Goal: Information Seeking & Learning: Understand process/instructions

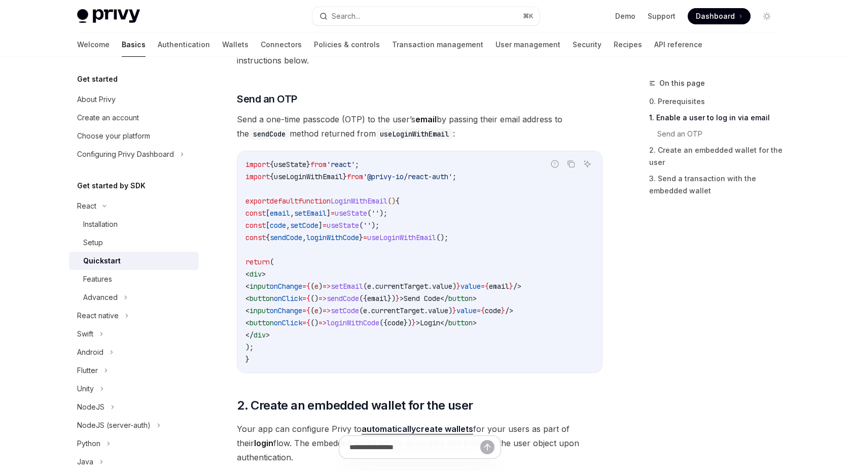
scroll to position [396, 0]
click at [158, 42] on link "Authentication" at bounding box center [184, 44] width 52 height 24
click at [228, 81] on div "React Quickstart OpenAI Open in ChatGPT Learn how to authenticate users, create…" at bounding box center [325, 384] width 560 height 1407
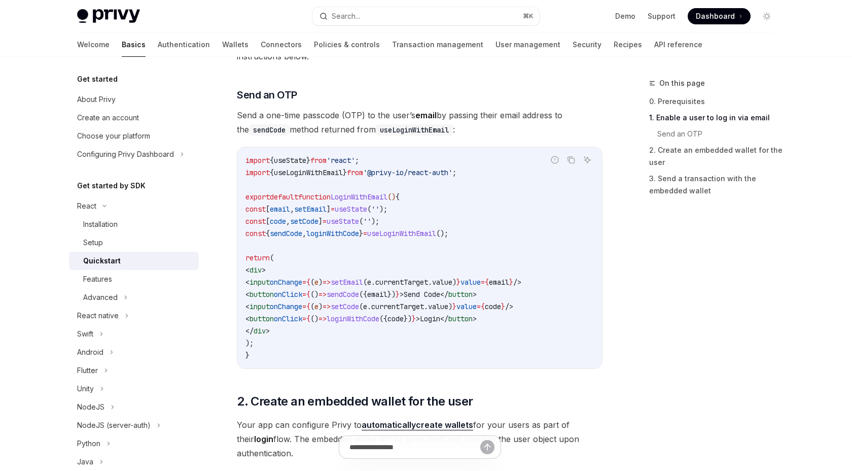
scroll to position [397, 0]
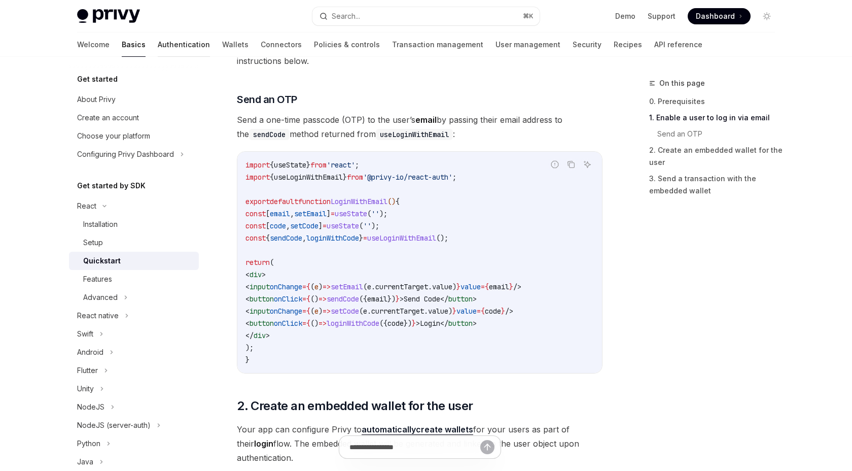
click at [158, 41] on link "Authentication" at bounding box center [184, 44] width 52 height 24
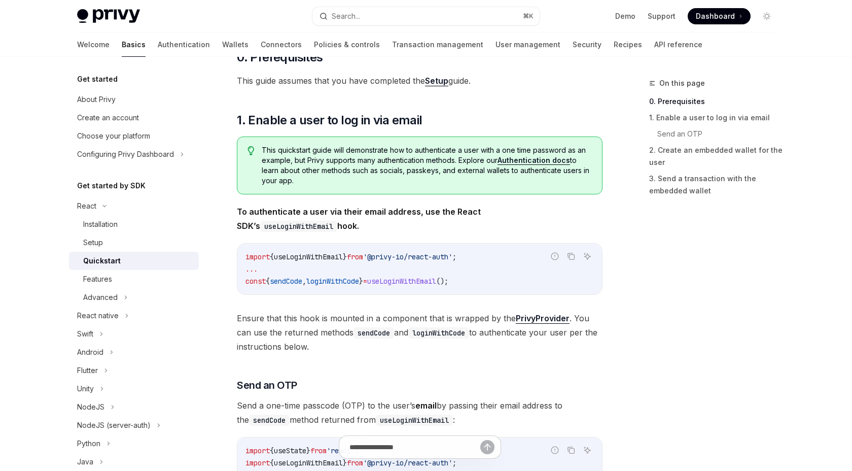
scroll to position [110, 0]
click at [539, 159] on link "Authentication docs" at bounding box center [534, 161] width 73 height 9
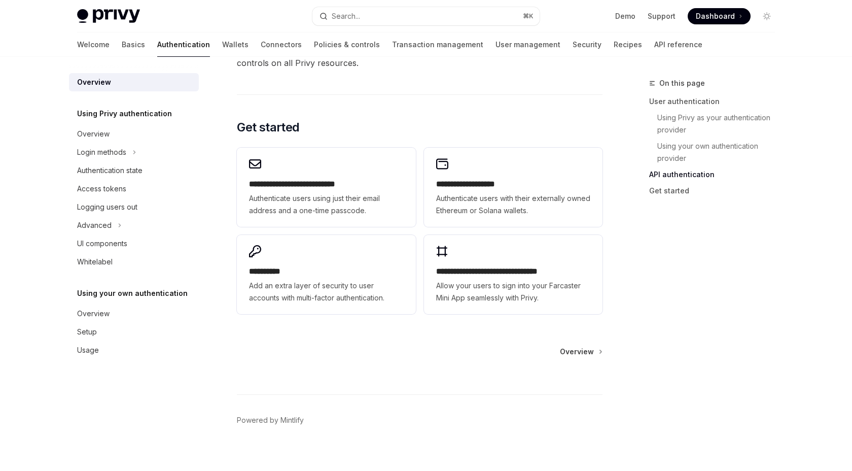
scroll to position [816, 0]
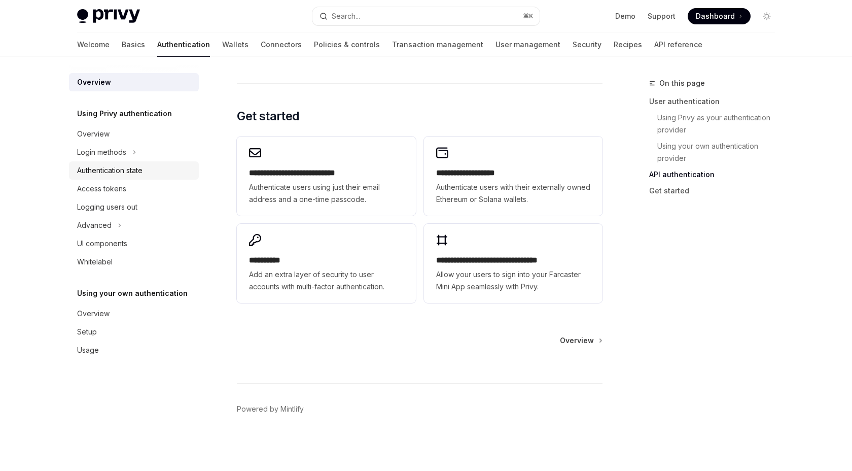
click at [117, 167] on div "Authentication state" at bounding box center [109, 170] width 65 height 12
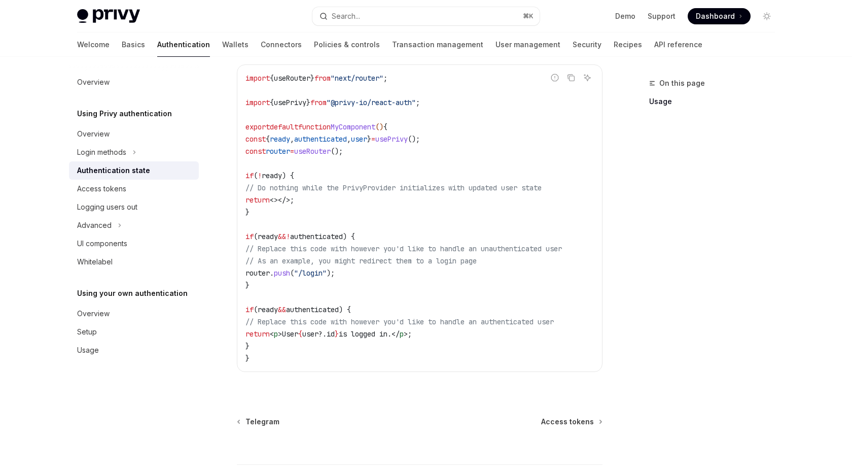
scroll to position [406, 0]
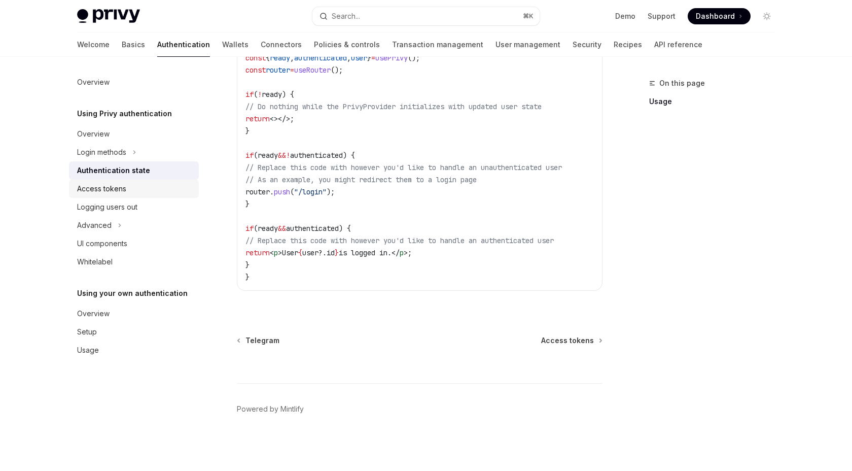
click at [124, 186] on div "Access tokens" at bounding box center [101, 189] width 49 height 12
type textarea "*"
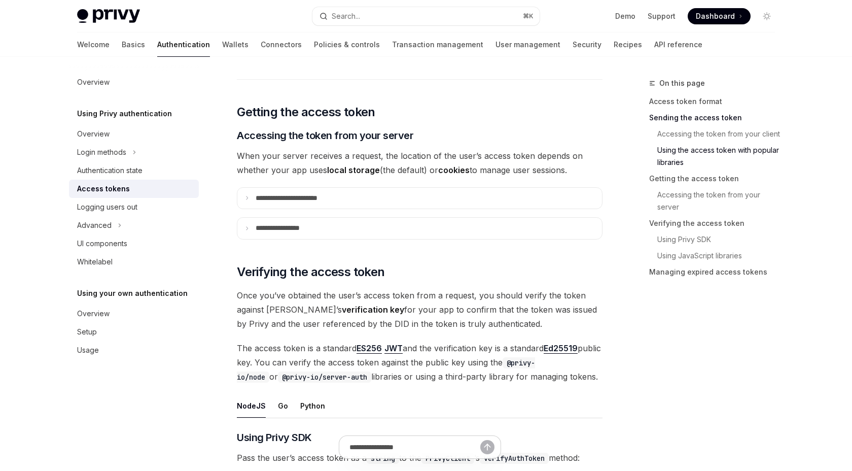
scroll to position [1273, 0]
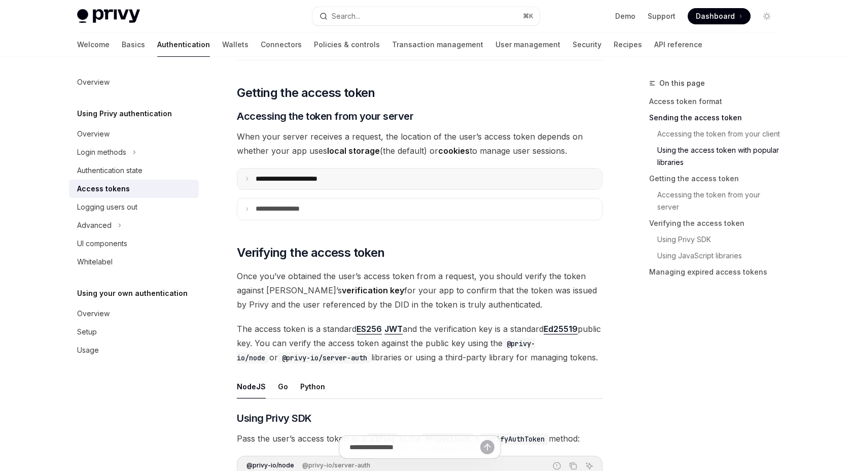
click at [247, 175] on summary "**********" at bounding box center [419, 178] width 365 height 21
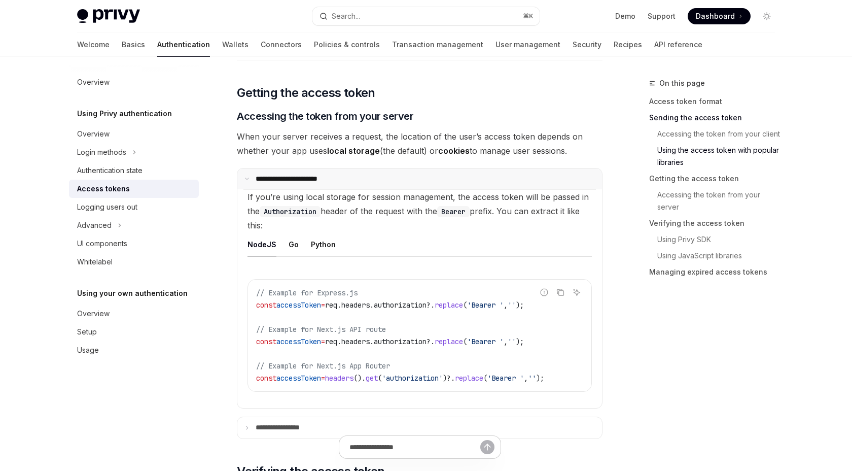
click at [247, 175] on summary "**********" at bounding box center [419, 178] width 365 height 21
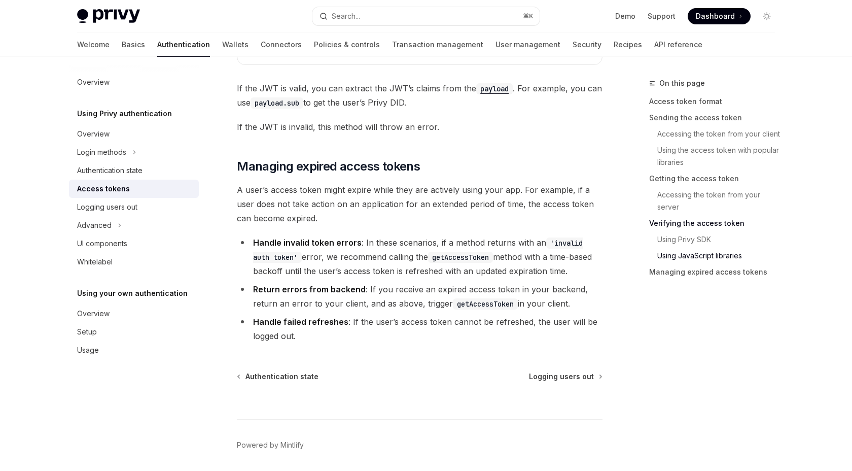
scroll to position [2741, 0]
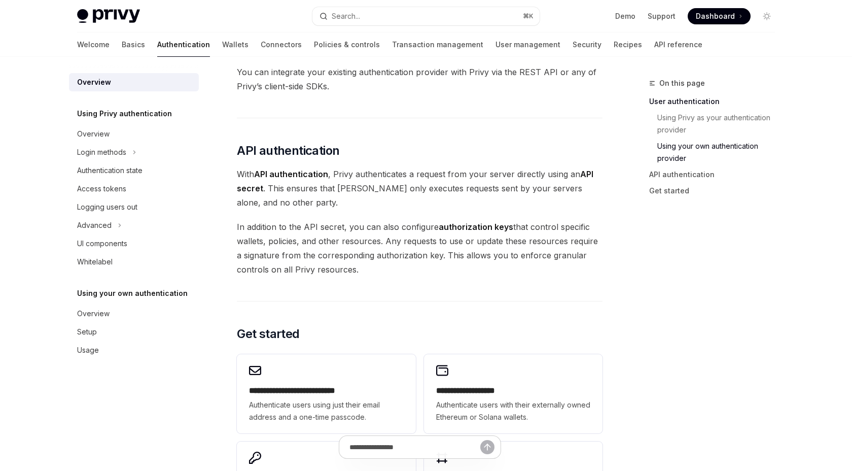
scroll to position [584, 0]
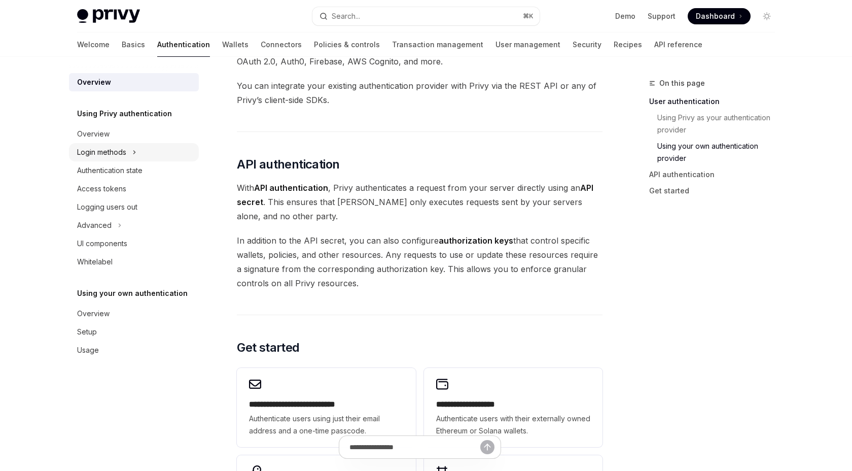
click at [136, 150] on icon at bounding box center [134, 152] width 4 height 12
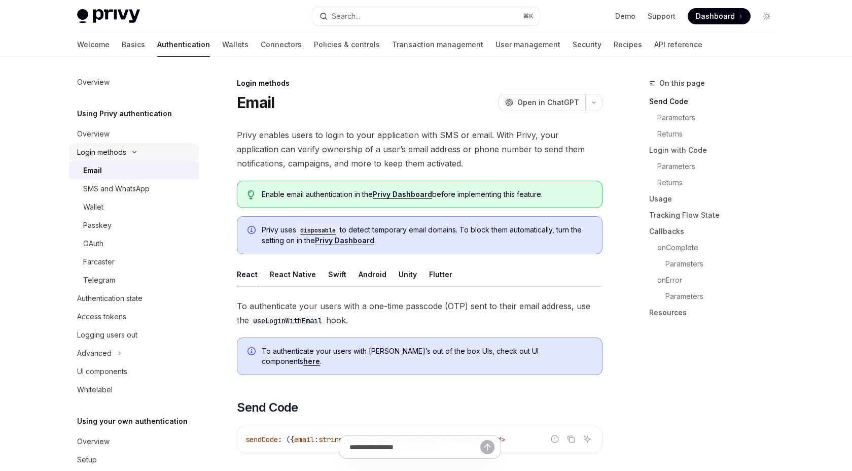
click at [136, 150] on icon at bounding box center [134, 152] width 12 height 4
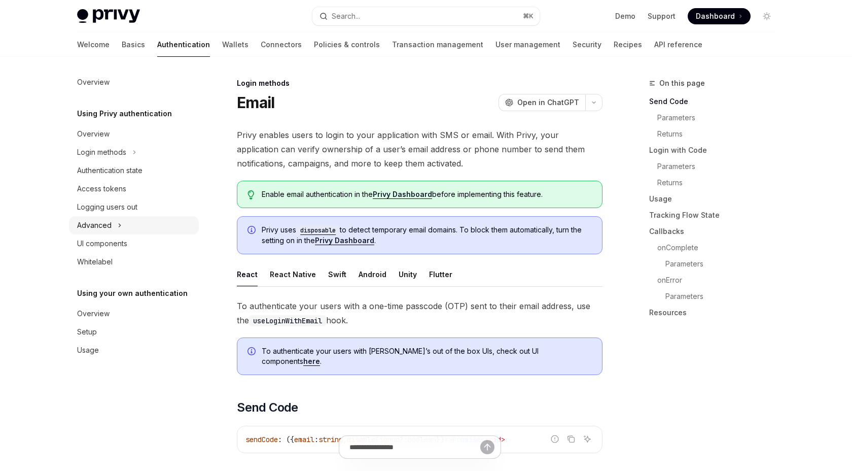
click at [119, 222] on icon at bounding box center [120, 225] width 4 height 12
click at [119, 222] on button "Advanced" at bounding box center [134, 225] width 130 height 18
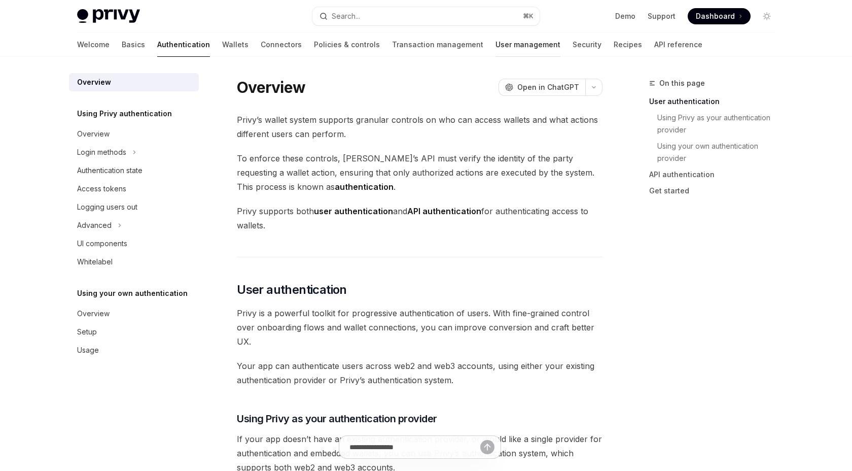
click at [496, 40] on link "User management" at bounding box center [528, 44] width 65 height 24
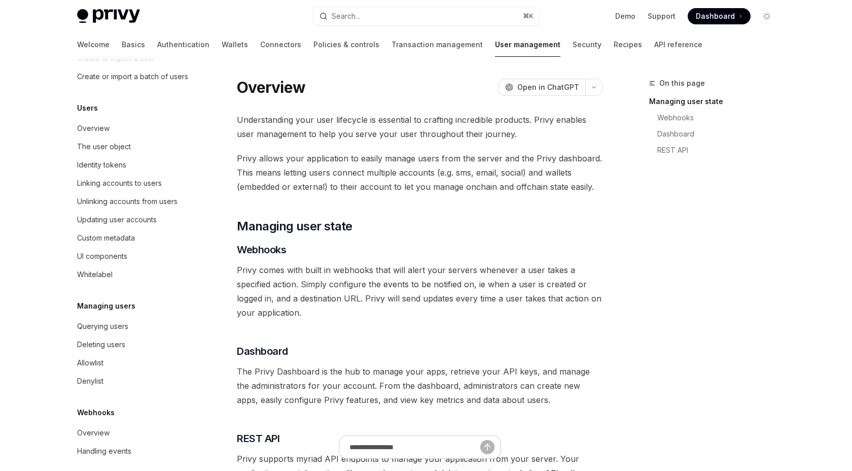
scroll to position [103, 0]
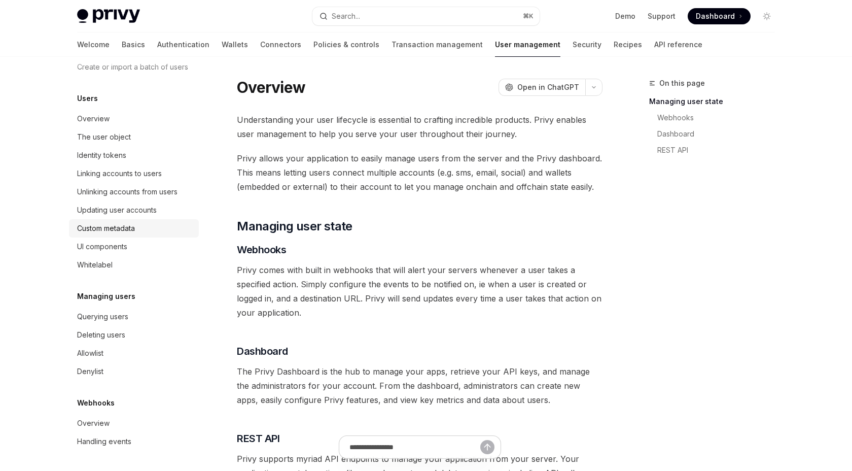
click at [119, 224] on div "Custom metadata" at bounding box center [106, 228] width 58 height 12
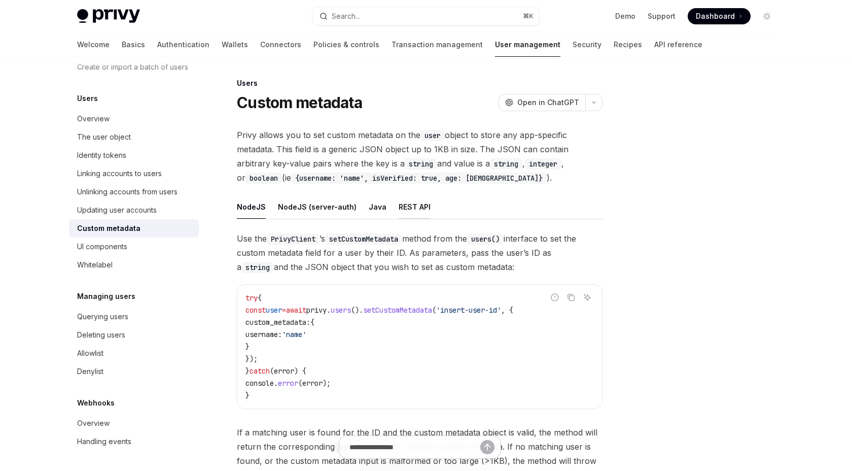
click at [404, 207] on button "REST API" at bounding box center [415, 207] width 32 height 24
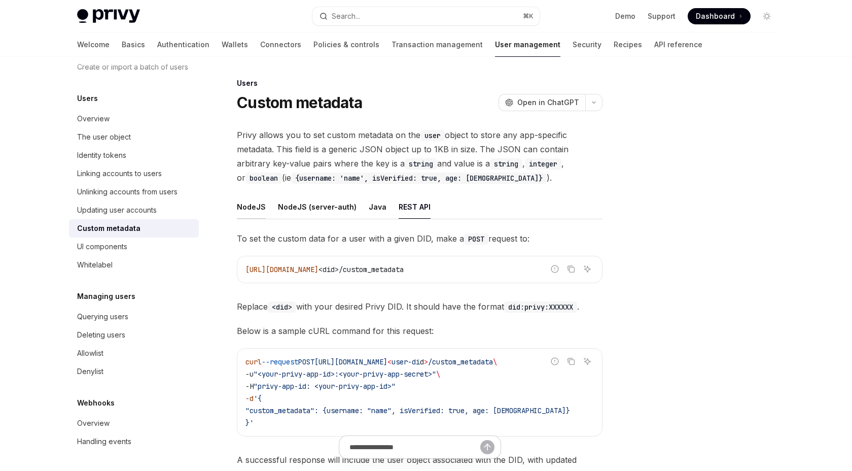
click at [249, 203] on button "NodeJS" at bounding box center [251, 207] width 29 height 24
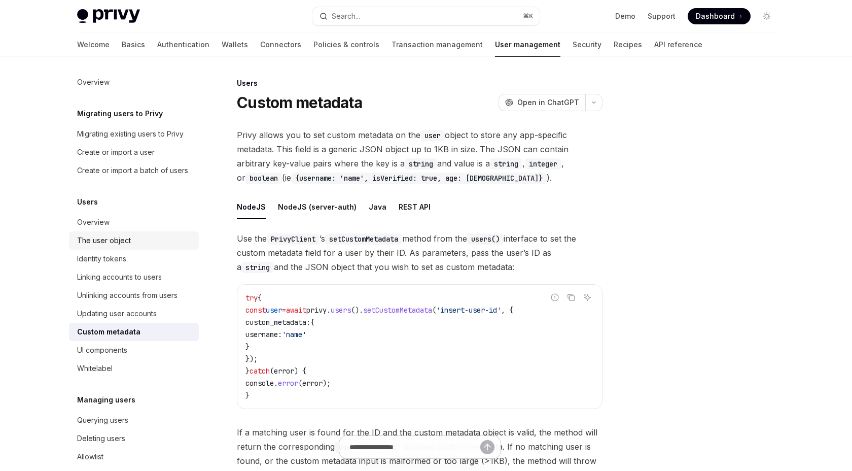
click at [126, 235] on div "The user object" at bounding box center [104, 240] width 54 height 12
type textarea "*"
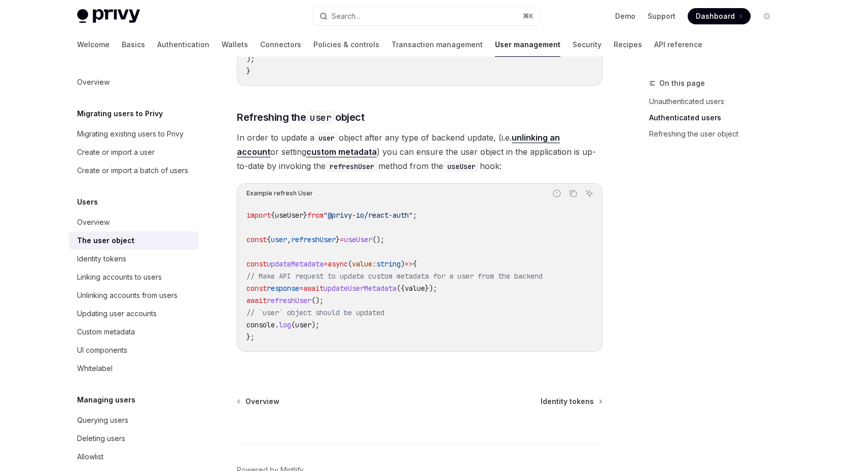
scroll to position [1306, 0]
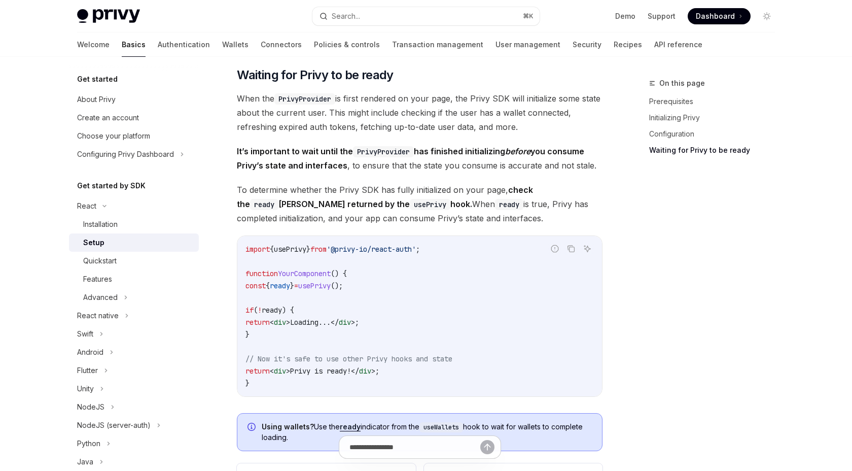
scroll to position [957, 0]
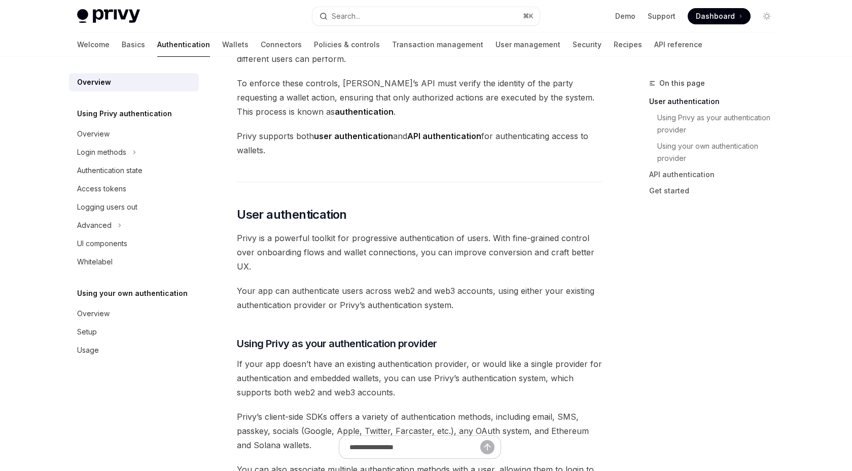
scroll to position [420, 0]
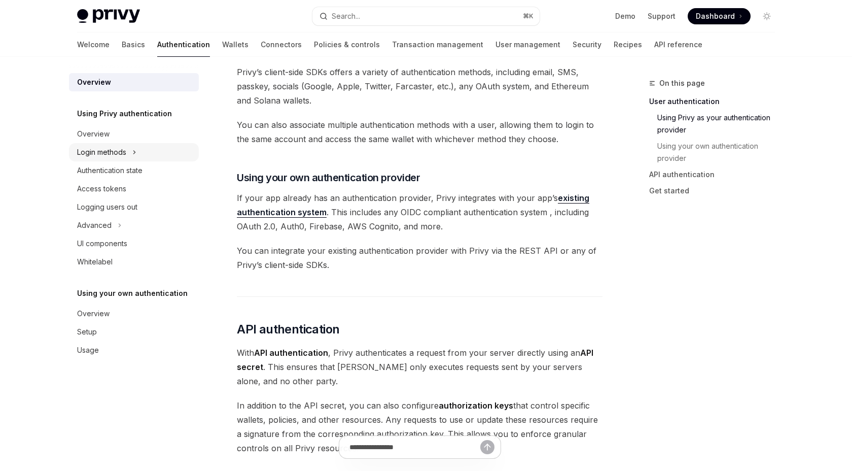
click at [124, 148] on div "Login methods" at bounding box center [101, 152] width 49 height 12
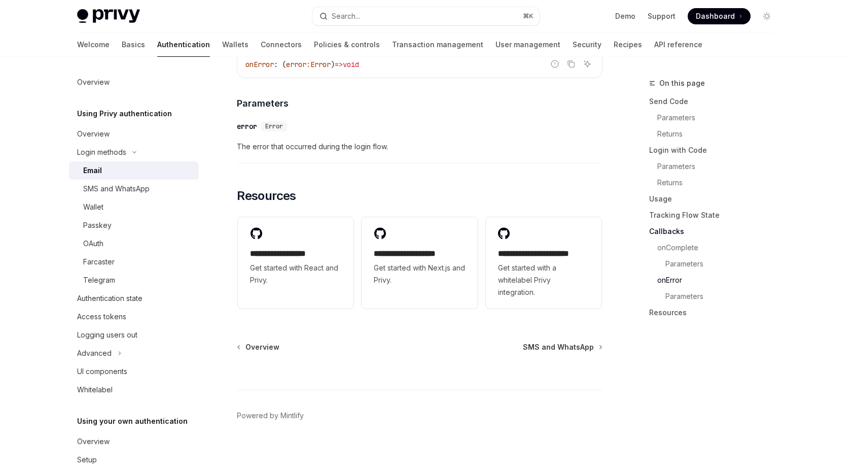
scroll to position [2072, 0]
click at [122, 368] on div "UI components" at bounding box center [102, 371] width 50 height 12
type textarea "*"
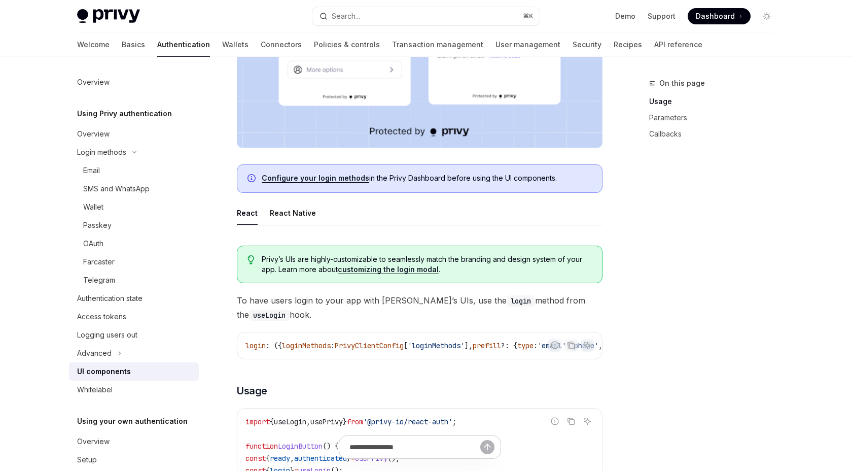
scroll to position [368, 0]
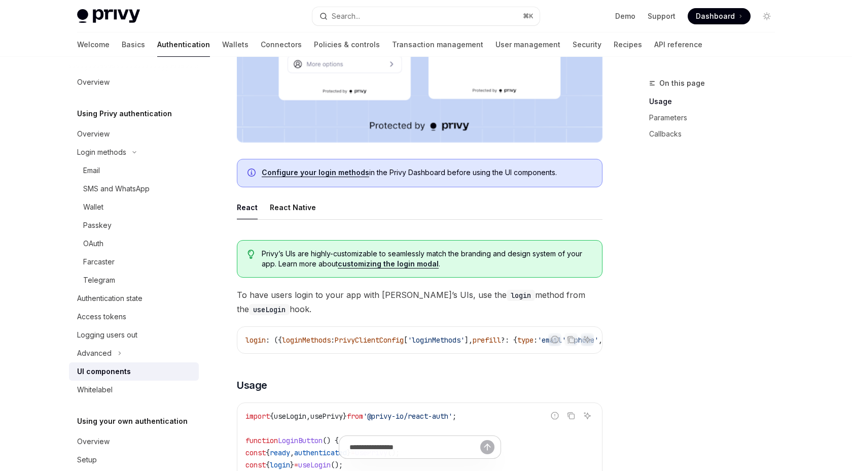
click at [318, 169] on link "Configure your login methods" at bounding box center [316, 172] width 108 height 9
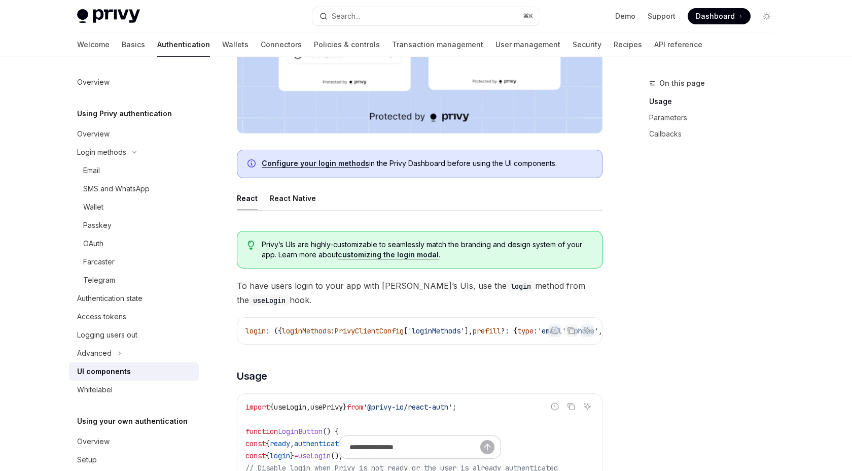
scroll to position [377, 0]
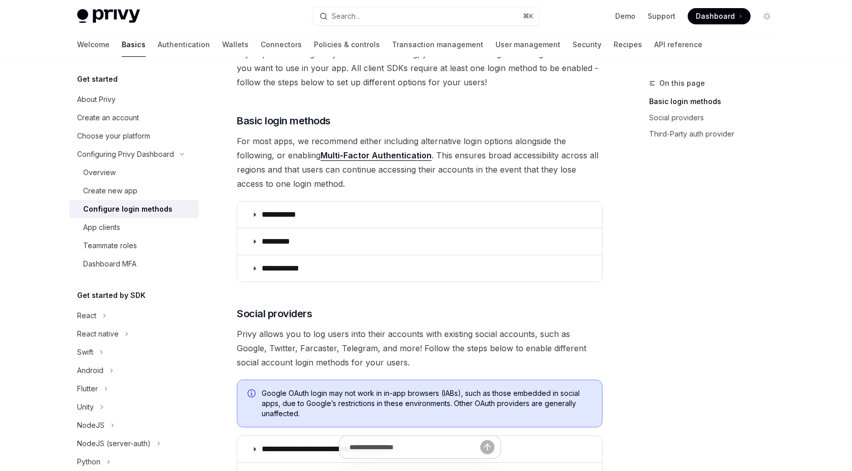
scroll to position [82, 0]
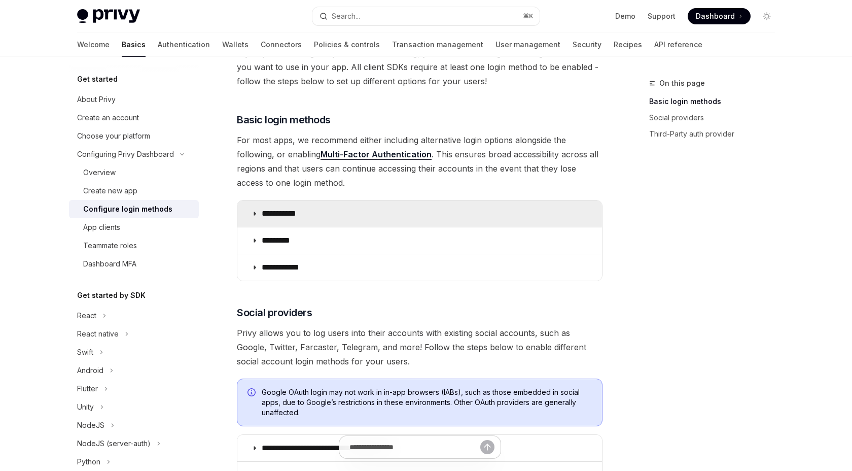
click at [254, 212] on icon at bounding box center [255, 214] width 6 height 6
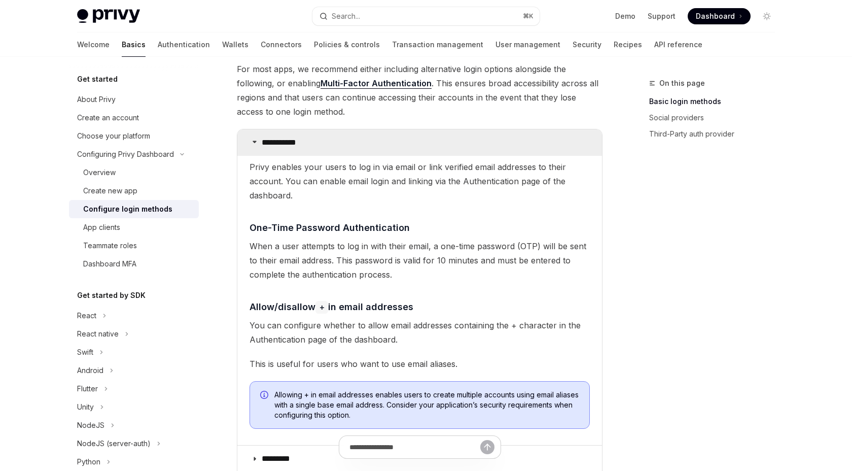
scroll to position [83, 0]
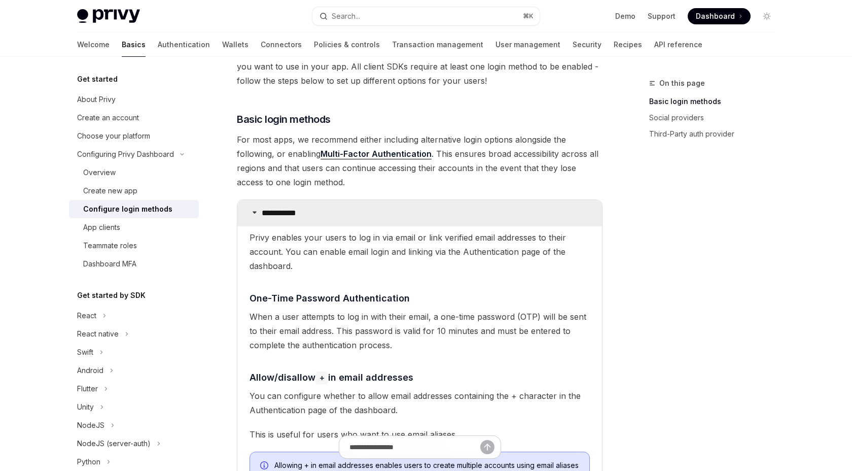
click at [254, 212] on icon at bounding box center [255, 212] width 6 height 6
